Goal: Complete Application Form: Complete application form

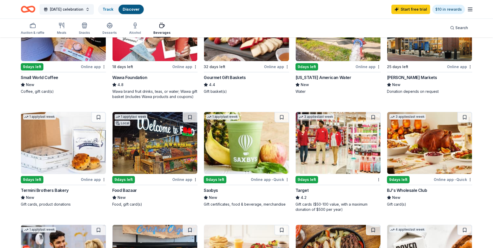
scroll to position [121, 0]
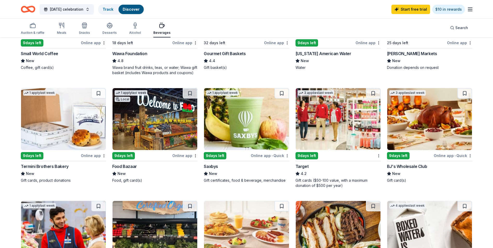
click at [309, 154] on div "9 days left" at bounding box center [306, 155] width 23 height 7
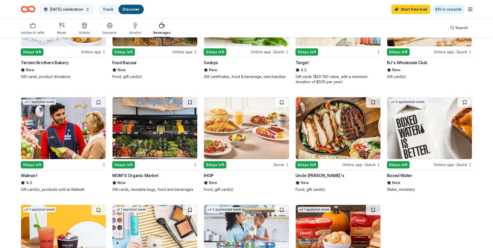
scroll to position [224, 0]
click at [49, 147] on img at bounding box center [63, 128] width 85 height 62
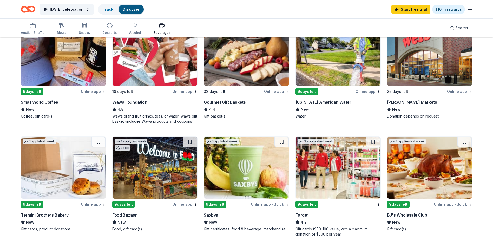
scroll to position [78, 0]
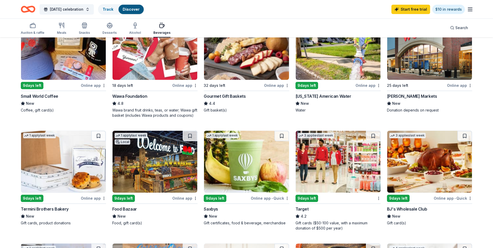
click at [463, 197] on div "Online app • Quick" at bounding box center [453, 198] width 38 height 6
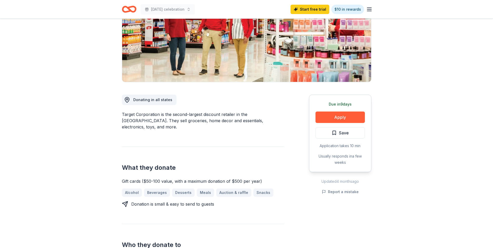
scroll to position [78, 0]
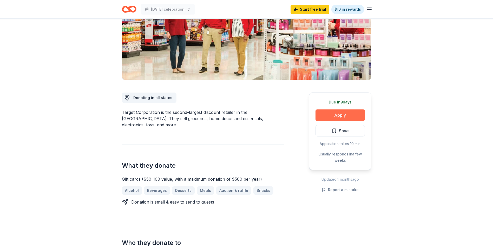
click at [332, 115] on button "Apply" at bounding box center [339, 114] width 49 height 11
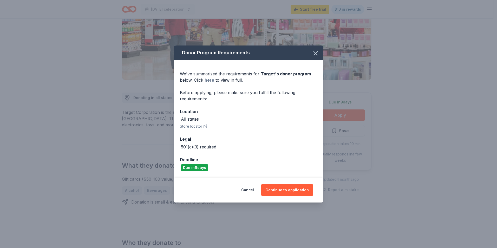
click at [211, 78] on link "here" at bounding box center [209, 80] width 10 height 6
click at [195, 117] on div "All states" at bounding box center [190, 119] width 18 height 6
click at [197, 126] on button "Store locator" at bounding box center [194, 126] width 28 height 6
click at [297, 189] on button "Continue to application" at bounding box center [287, 190] width 52 height 12
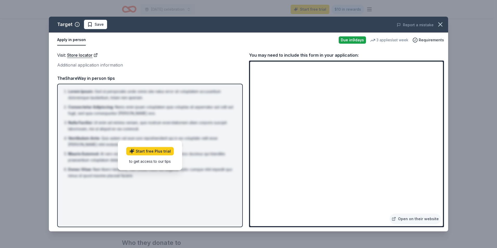
click at [276, 25] on div "Target Save" at bounding box center [169, 24] width 240 height 9
click at [441, 24] on icon "button" at bounding box center [440, 25] width 4 height 4
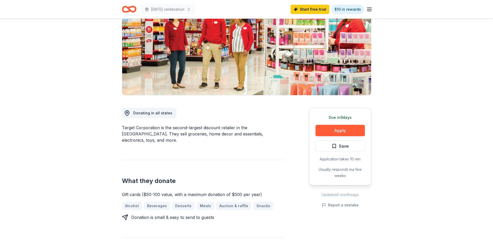
scroll to position [0, 0]
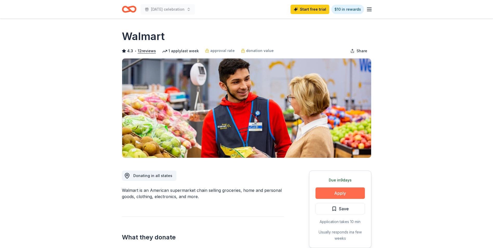
click at [355, 193] on button "Apply" at bounding box center [339, 192] width 49 height 11
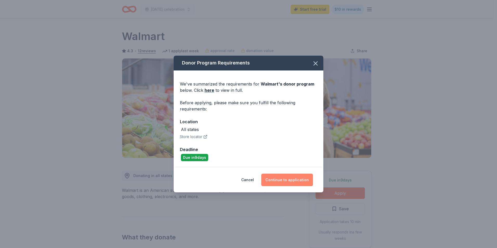
click at [304, 178] on button "Continue to application" at bounding box center [287, 180] width 52 height 12
